Goal: Complete application form

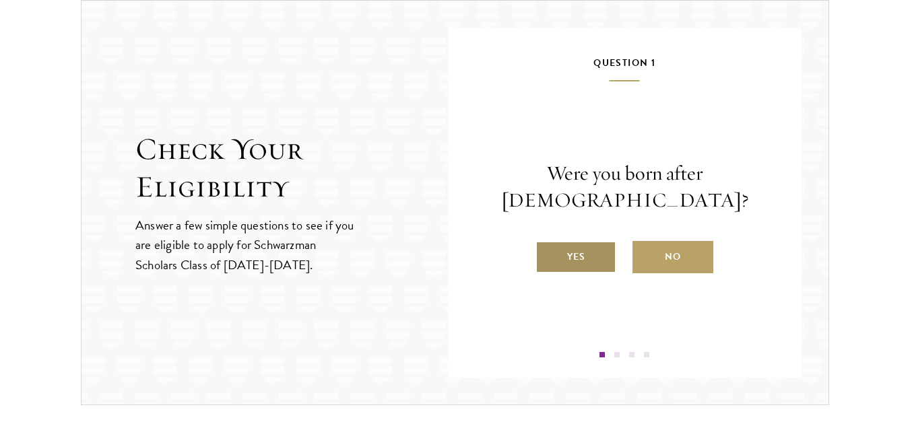
click at [592, 256] on label "Yes" at bounding box center [575, 257] width 81 height 32
click at [547, 254] on input "Yes" at bounding box center [541, 248] width 12 height 12
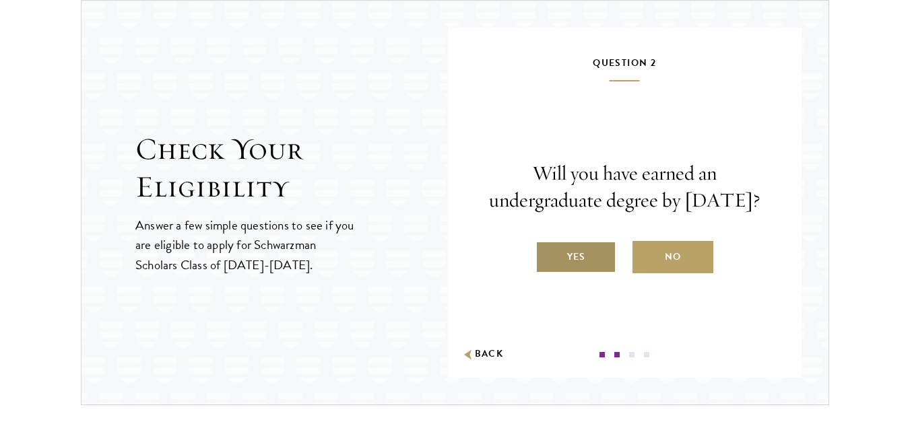
click at [582, 272] on label "Yes" at bounding box center [575, 257] width 81 height 32
click at [547, 254] on input "Yes" at bounding box center [541, 248] width 12 height 12
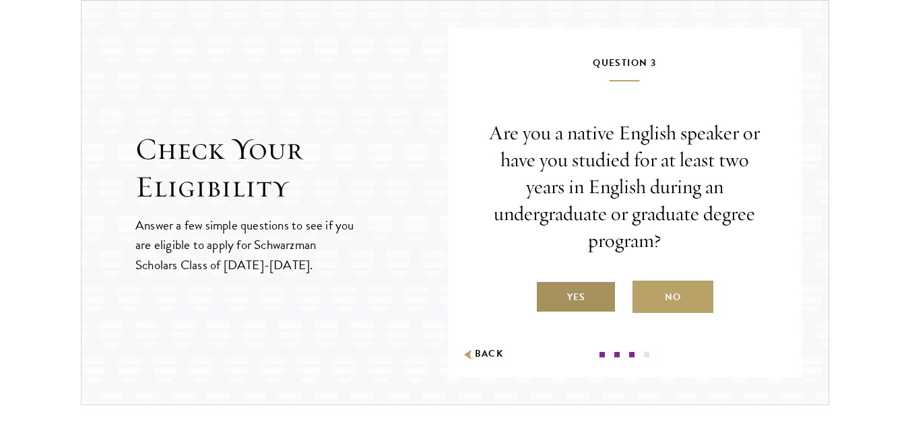
click at [585, 301] on label "Yes" at bounding box center [575, 297] width 81 height 32
click at [547, 295] on input "Yes" at bounding box center [541, 289] width 12 height 12
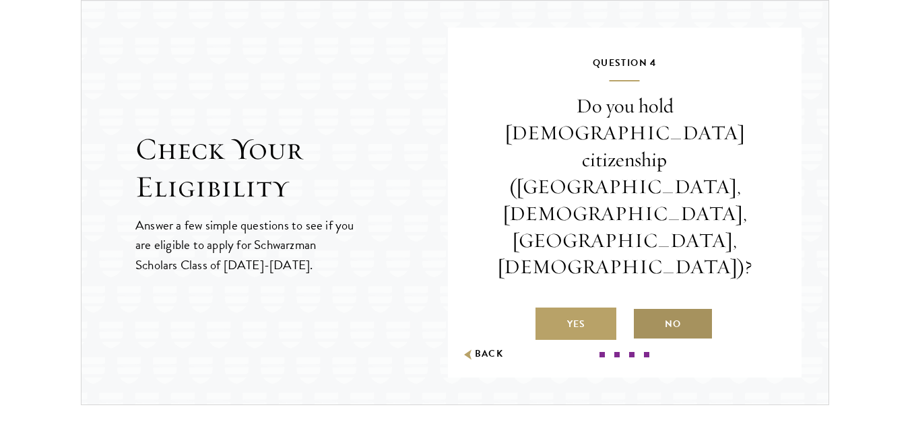
click at [659, 308] on label "No" at bounding box center [672, 324] width 81 height 32
click at [644, 310] on input "No" at bounding box center [638, 316] width 12 height 12
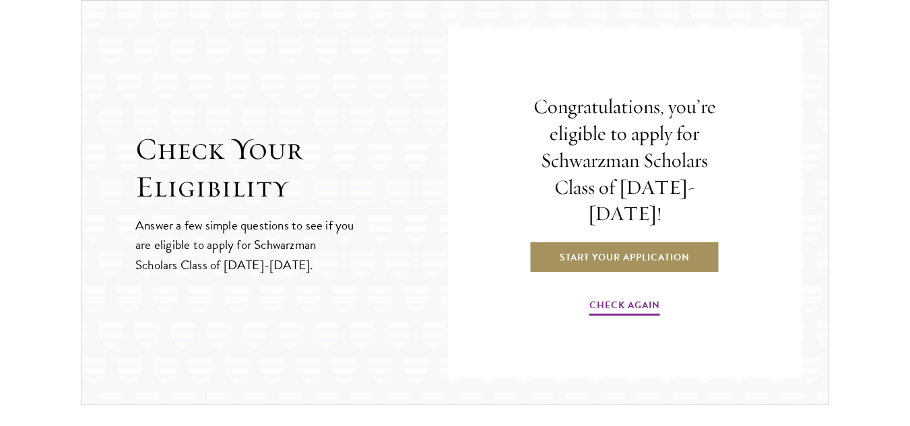
click at [576, 241] on link "Start Your Application" at bounding box center [624, 257] width 191 height 32
